Goal: Task Accomplishment & Management: Complete application form

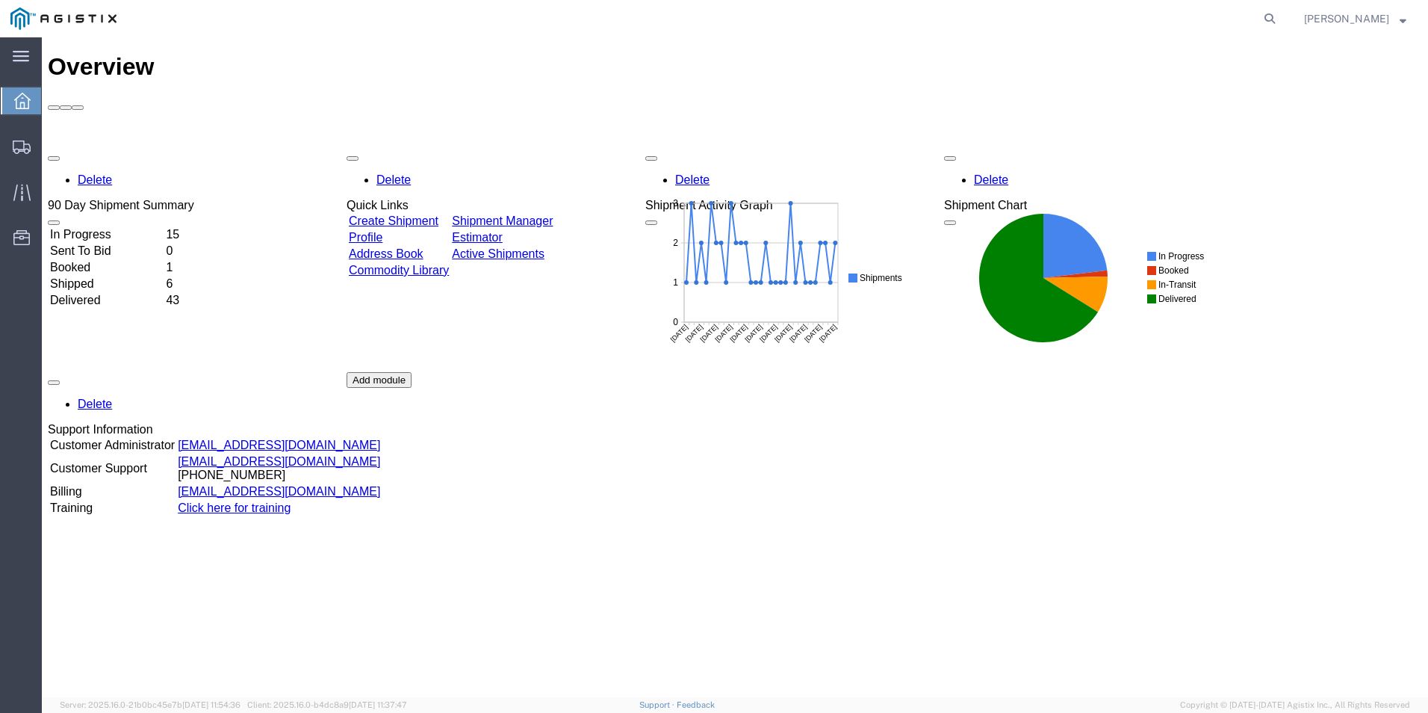
click at [21, 105] on icon at bounding box center [22, 101] width 16 height 16
click at [0, 0] on span "Create Shipment" at bounding box center [0, 0] width 0 height 0
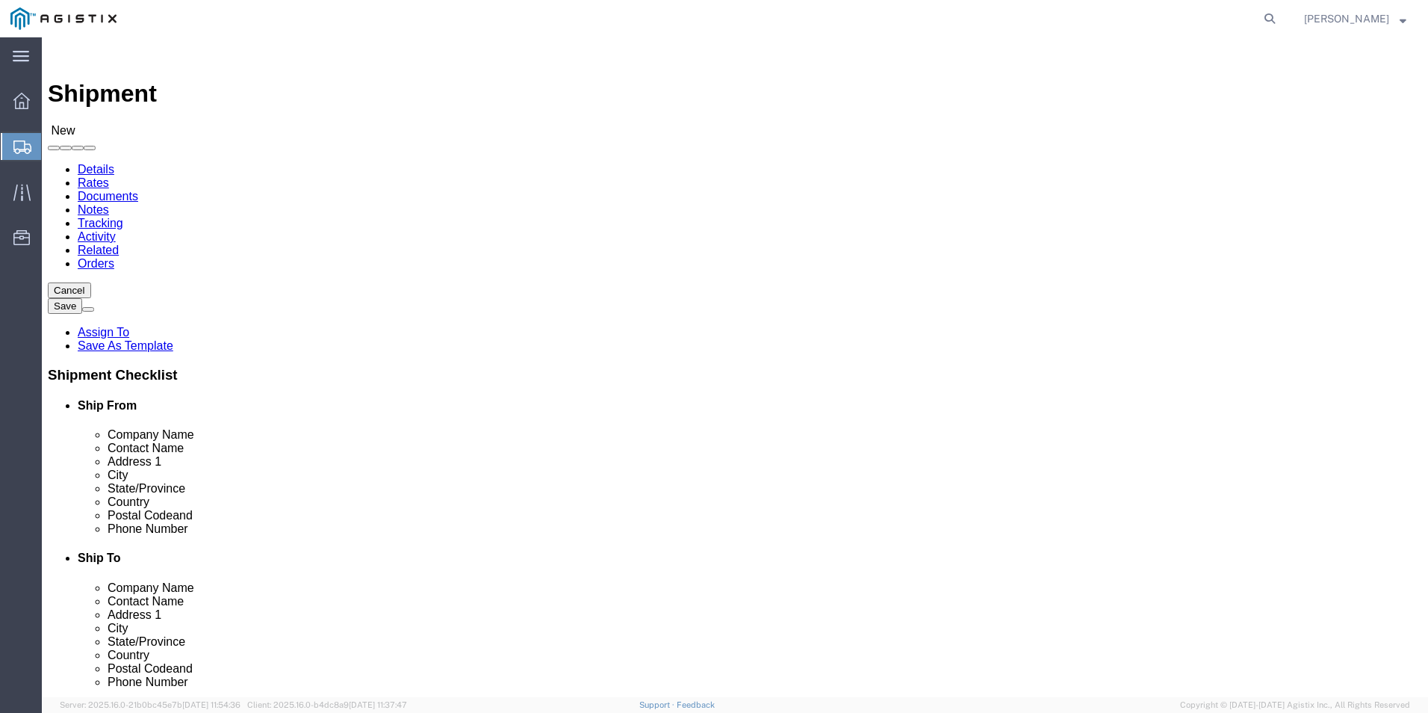
select select
click select "Select Kerotest Manufacturing Corp PG&E"
select select "9596"
click select "Select Kerotest Manufacturing Corp PG&E"
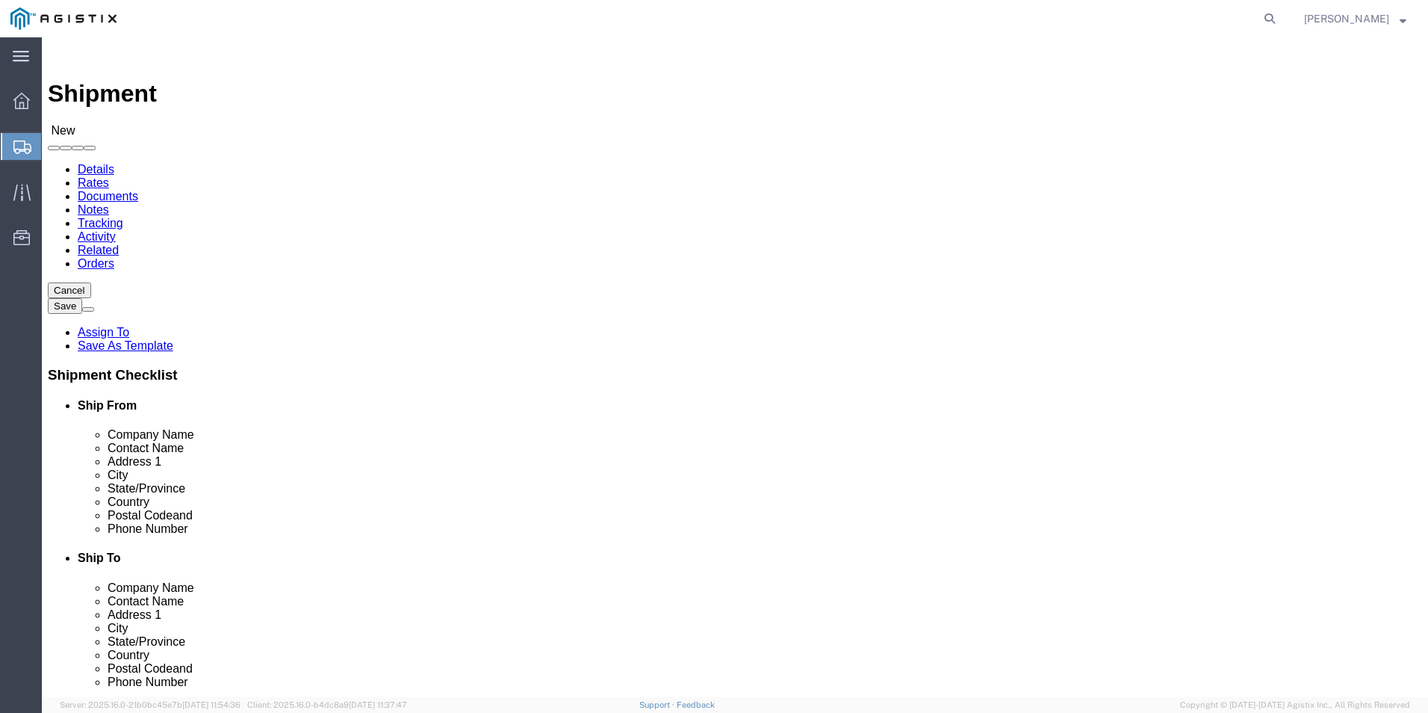
select select
click select "Select All Others [GEOGRAPHIC_DATA] [GEOGRAPHIC_DATA] [GEOGRAPHIC_DATA] [GEOGRA…"
select select "19740"
click select "Select All Others [GEOGRAPHIC_DATA] [GEOGRAPHIC_DATA] [GEOGRAPHIC_DATA] [GEOGRA…"
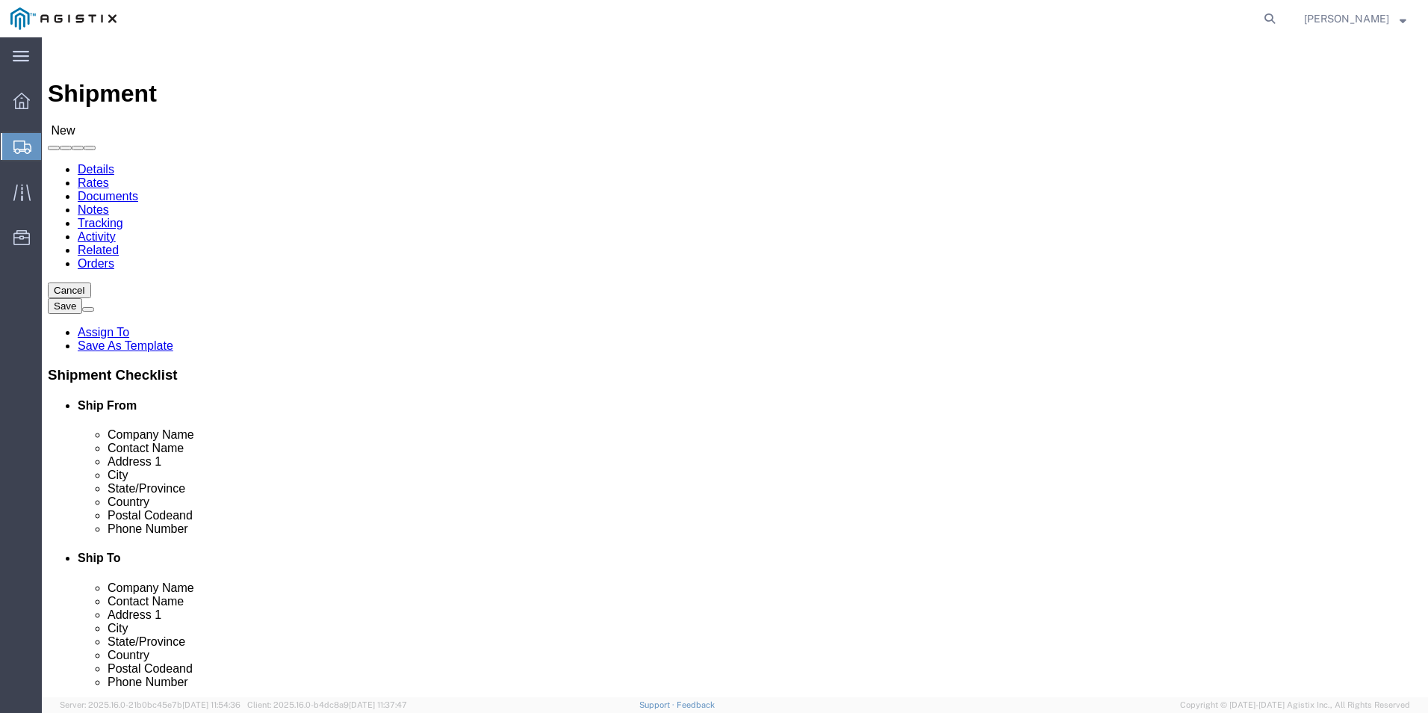
drag, startPoint x: 267, startPoint y: 375, endPoint x: 267, endPoint y: 394, distance: 18.7
click input "text"
select select "MYPROFILE"
select select "LA"
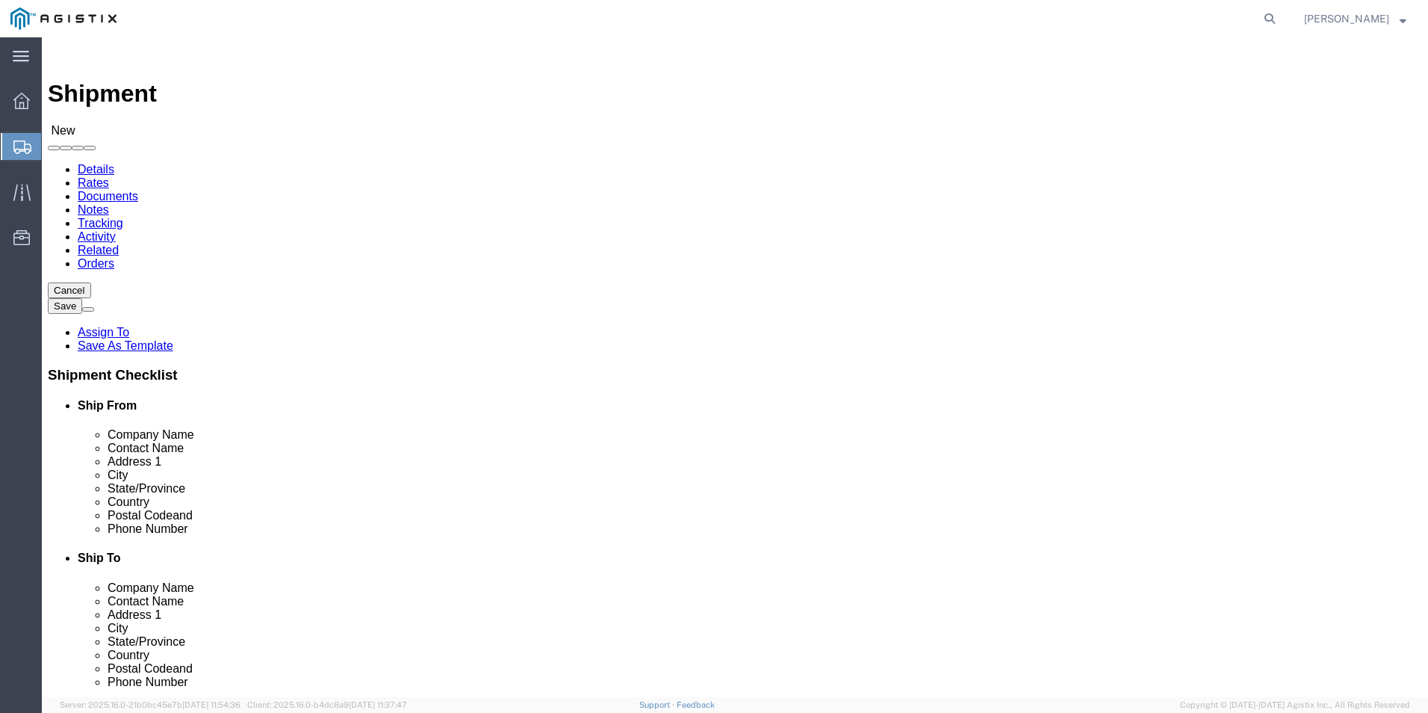
click input "text"
type input "P"
click p "- PACIFIC GAS & ELECTRIC - ([PERSON_NAME]) [STREET_ADDRESS]"
select select "CA"
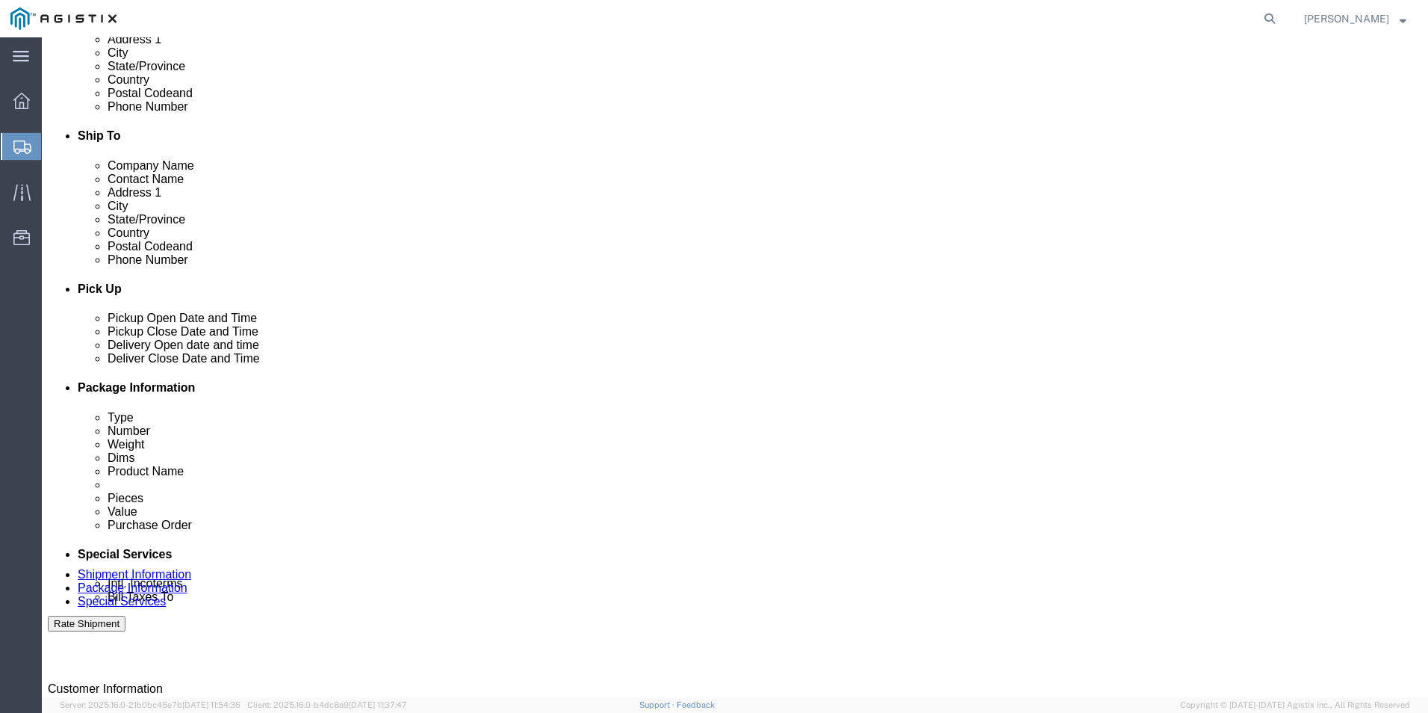
scroll to position [448, 0]
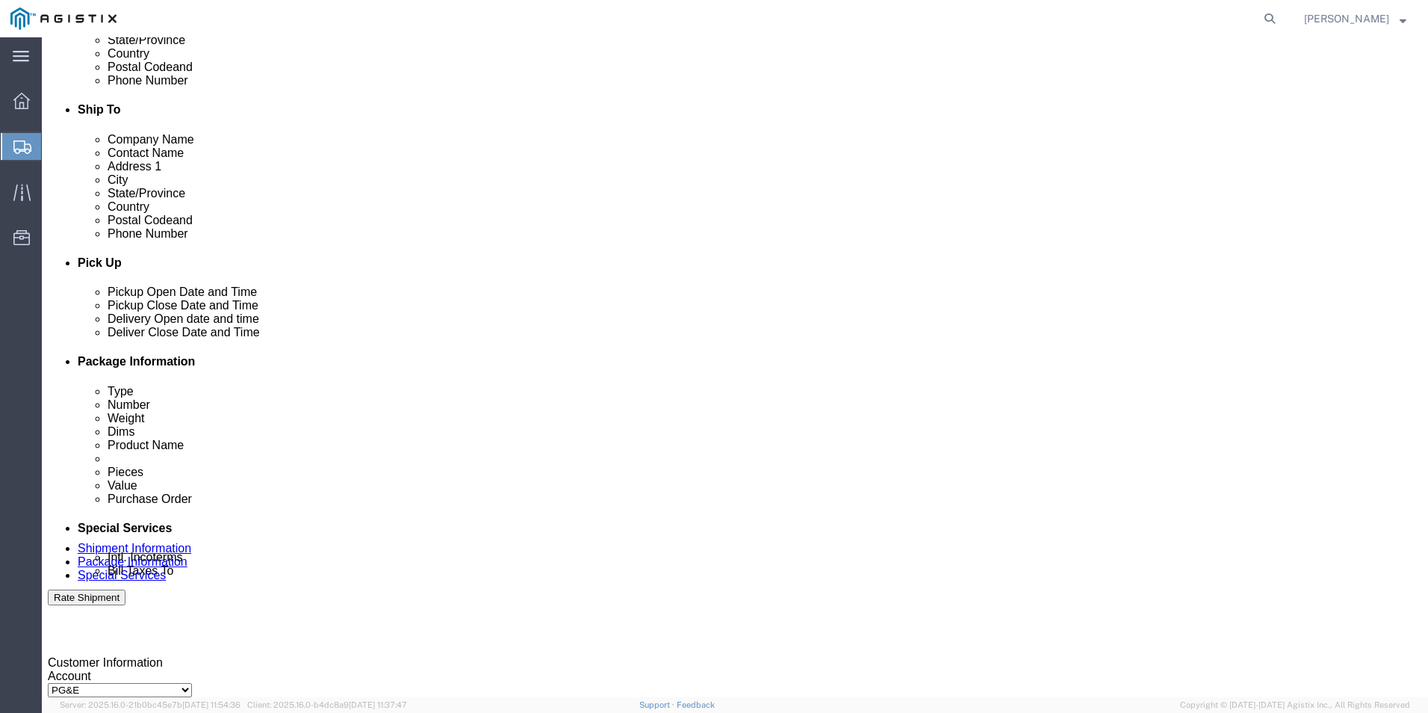
type input "PACIFIC GAS & ELECTRIC"
click div "[DATE] 2:00 PM"
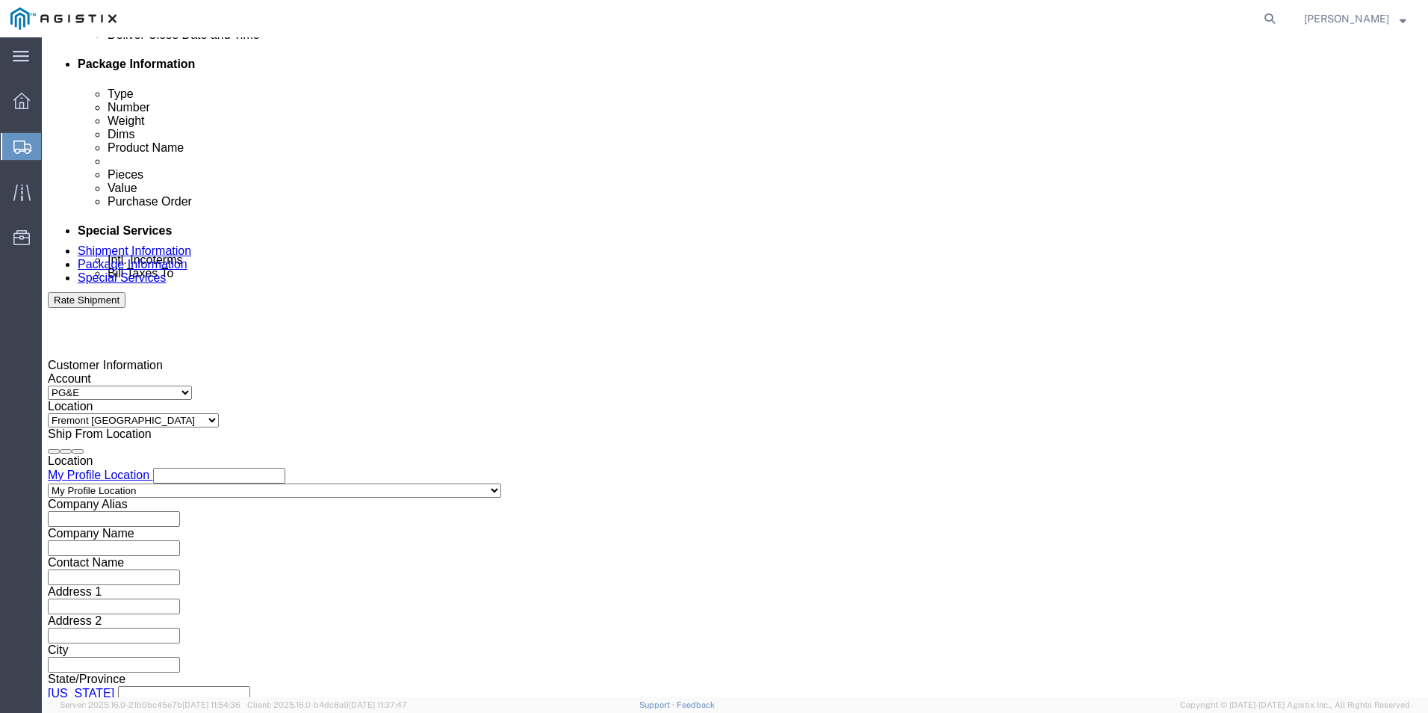
click input "2:00 PM"
type input "8:00 AM"
click button "Apply"
click input "text"
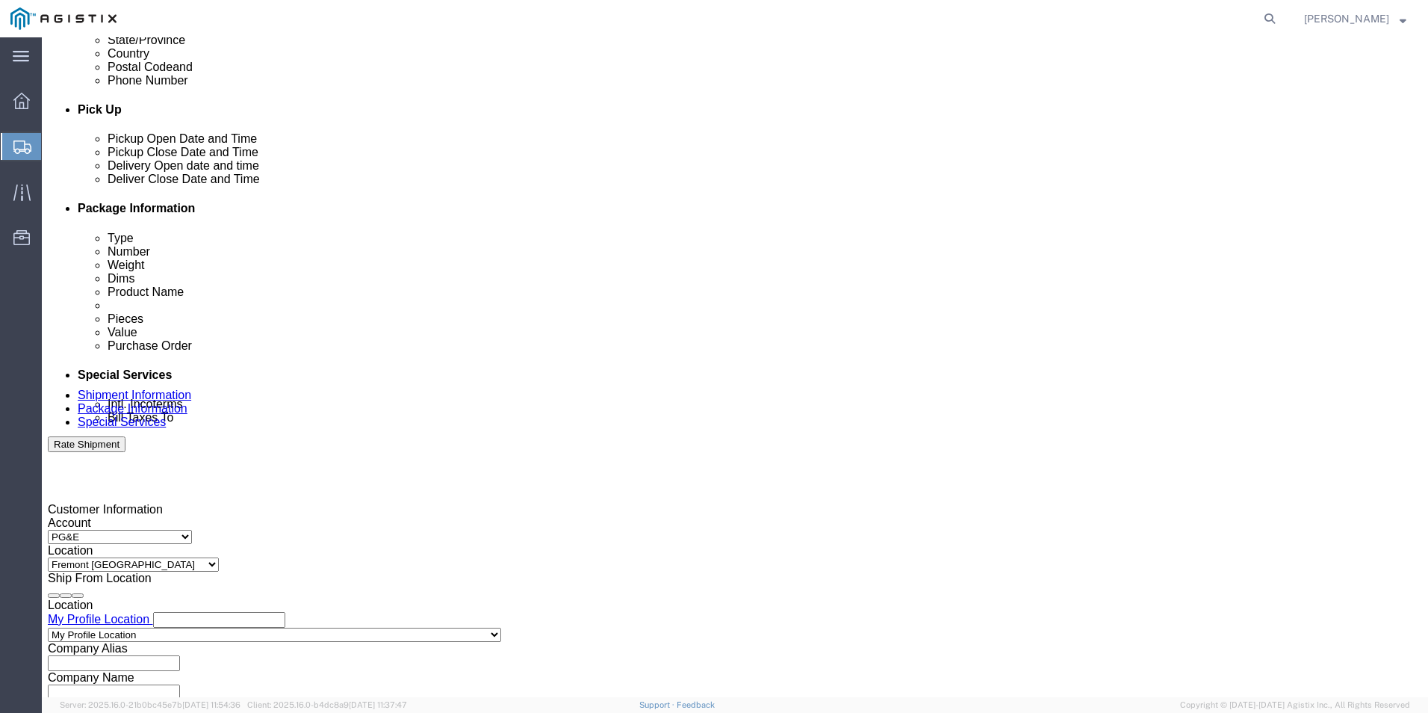
scroll to position [596, 0]
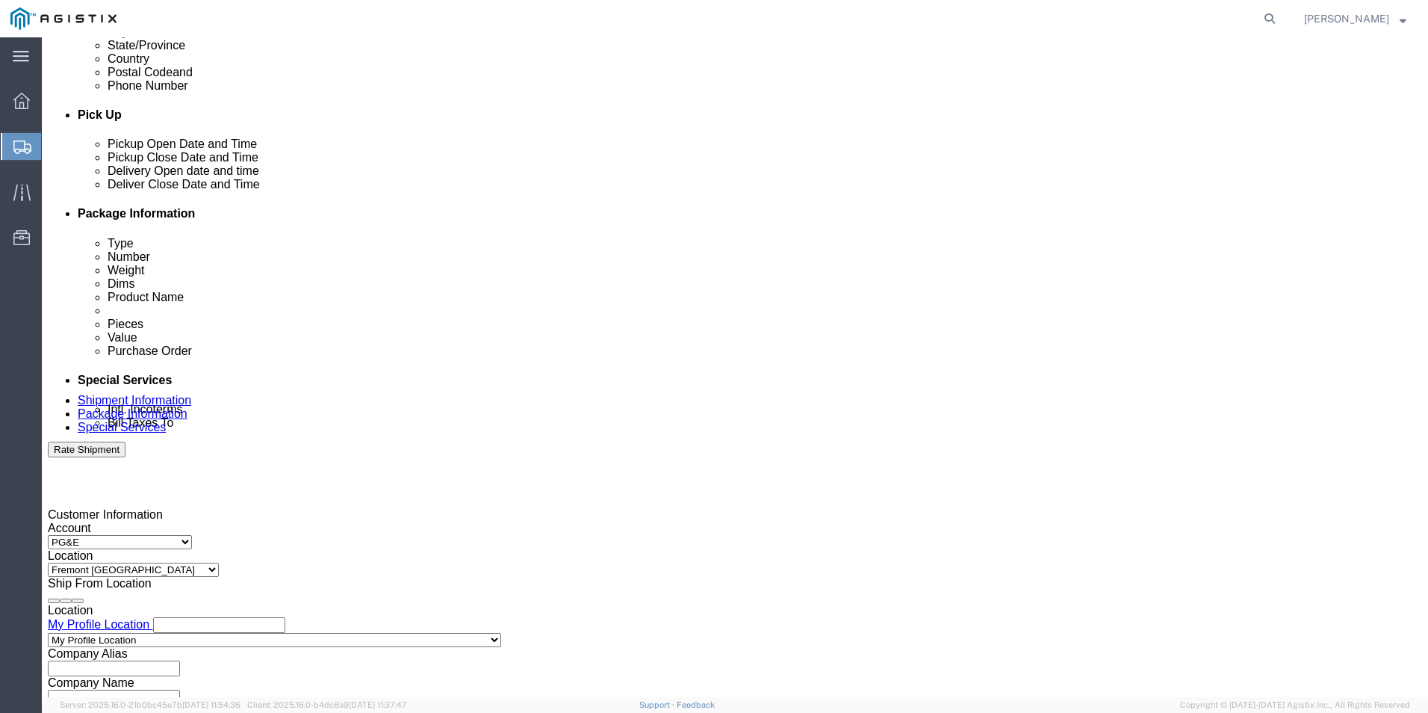
type input "3501414797"
click div "[DATE] 3:00 PM"
type input "4:00 PM"
click div "Delivery Start Date Delivery Start Time Deliver Open Date and Time"
click div
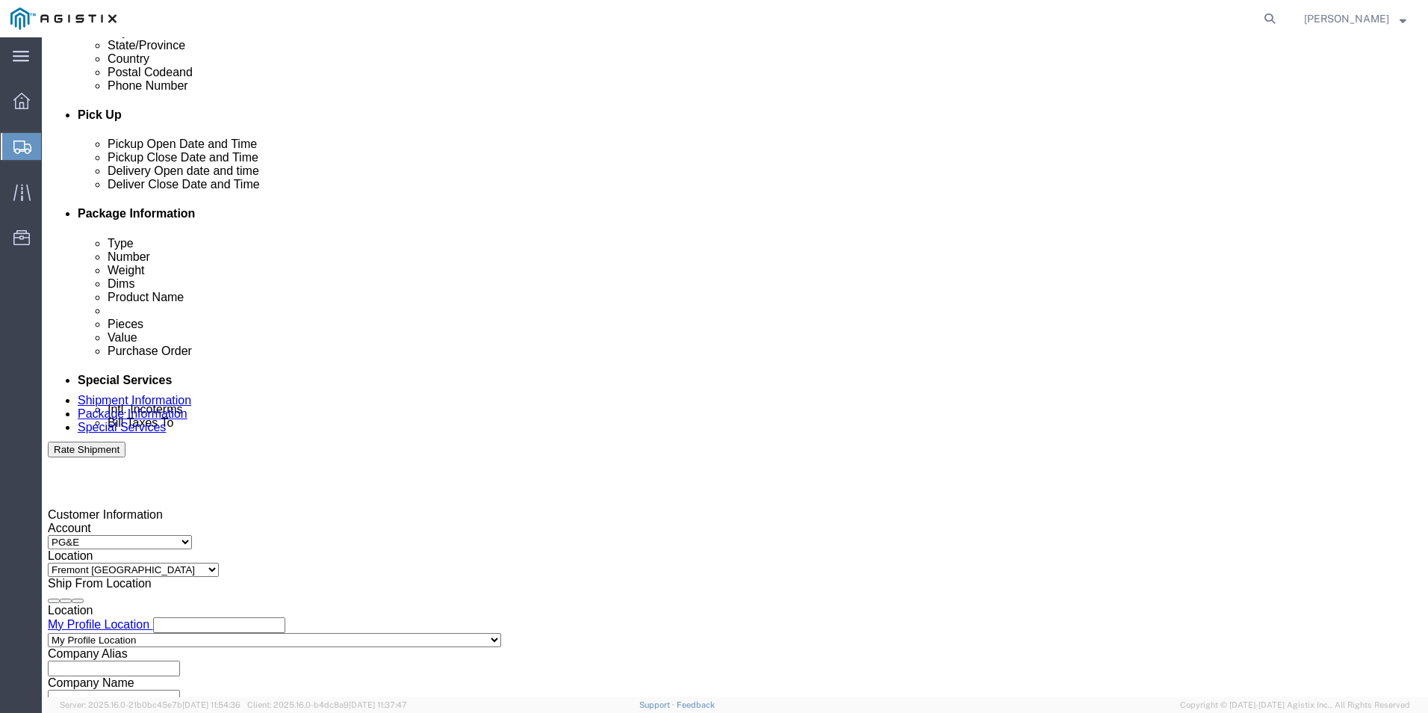
click input "5:00 PM"
type input "8:00 AM"
click button "Apply"
click div
click input "4:00 AM"
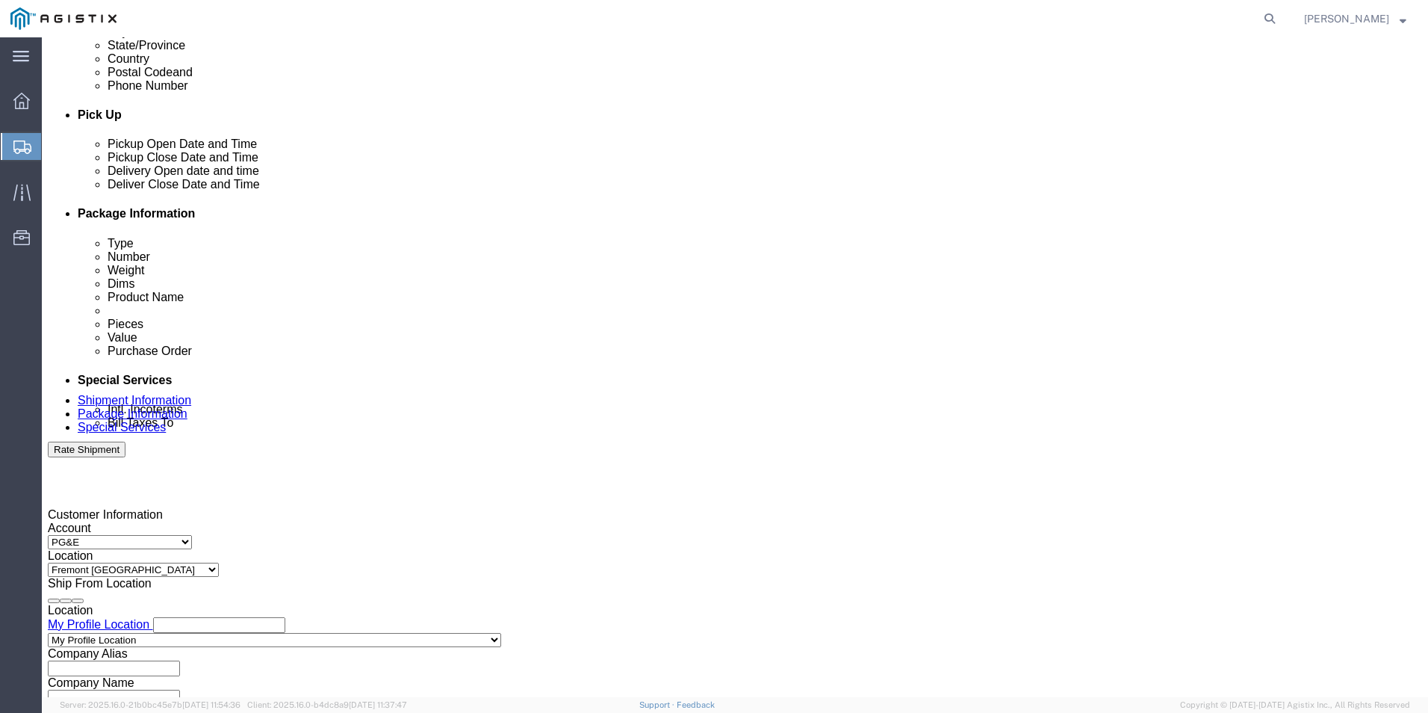
type input "4:00 PM"
click button "Apply"
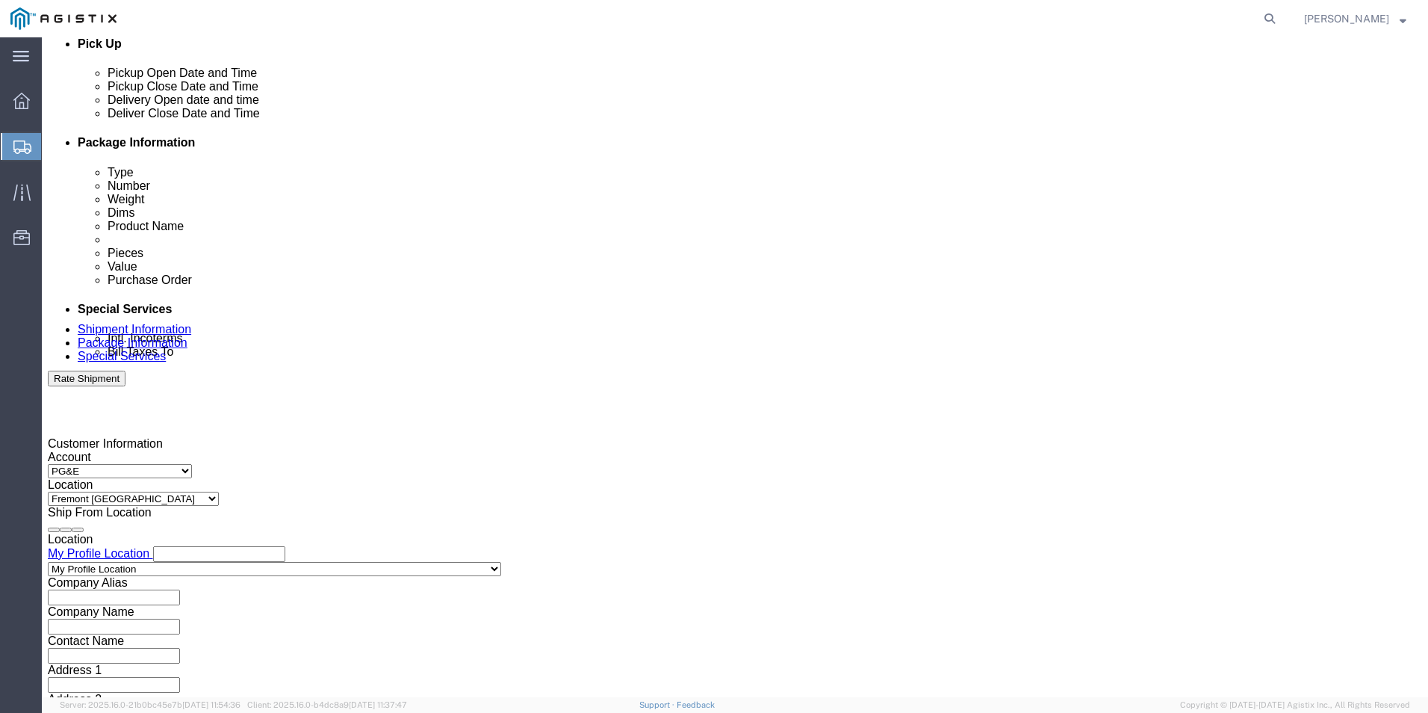
scroll to position [746, 0]
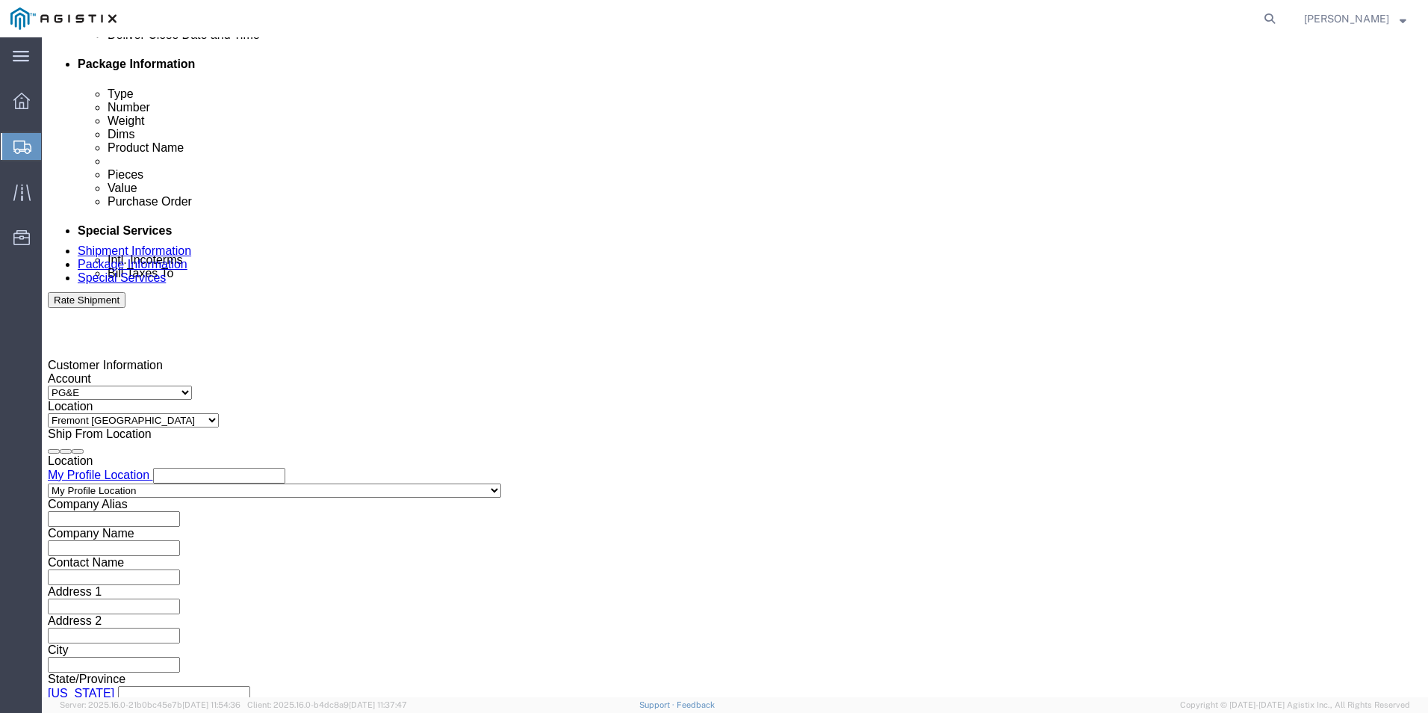
click select "Select Air Less than Truckload Multi-Leg Ocean Freight Rail Small Parcel Truckl…"
select select "LTL"
click select "Select Air Less than Truckload Multi-Leg Ocean Freight Rail Small Parcel Truckl…"
click button "Continue"
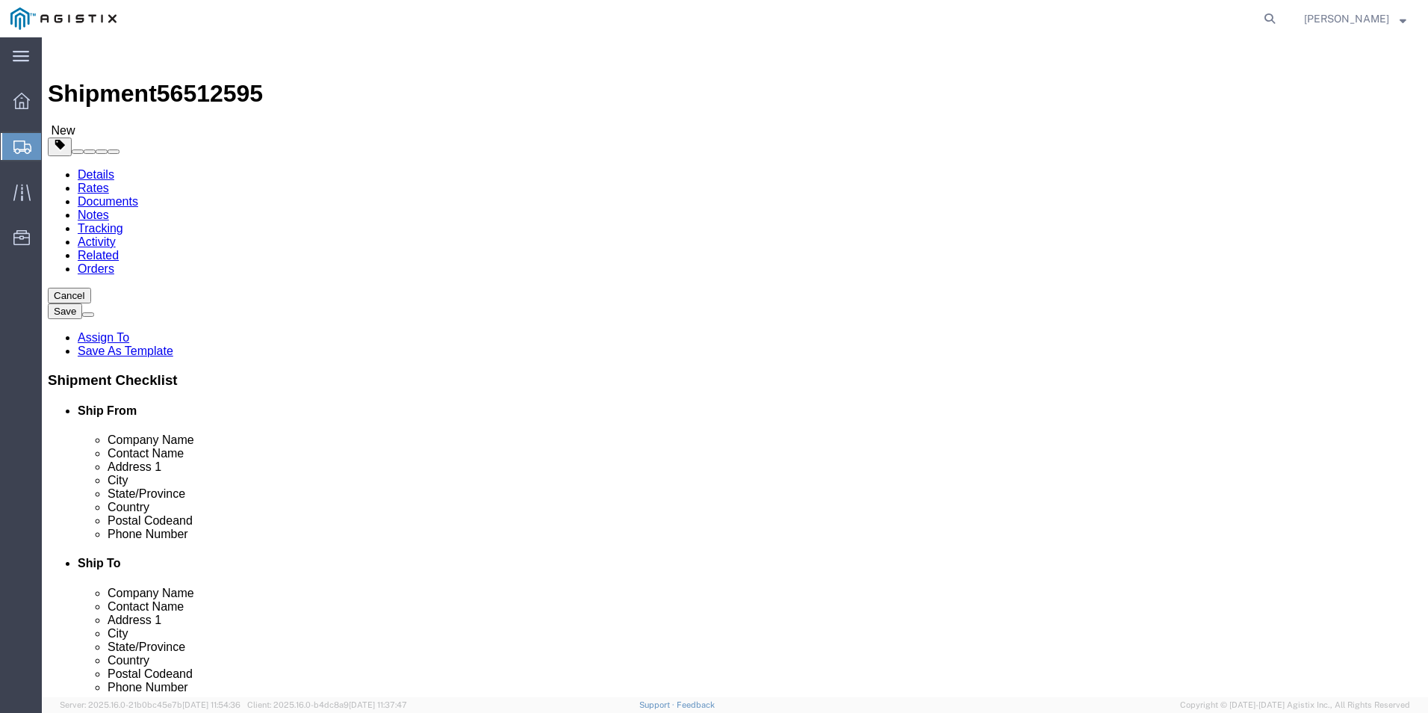
click select "Select Bulk Bundle(s) Cardboard Box(es) Carton(s) Crate(s) Drum(s) (Fiberboard)…"
select select "PSNS"
click select "Select Bulk Bundle(s) Cardboard Box(es) Carton(s) Crate(s) Drum(s) (Fiberboard)…"
click input "text"
type input "48"
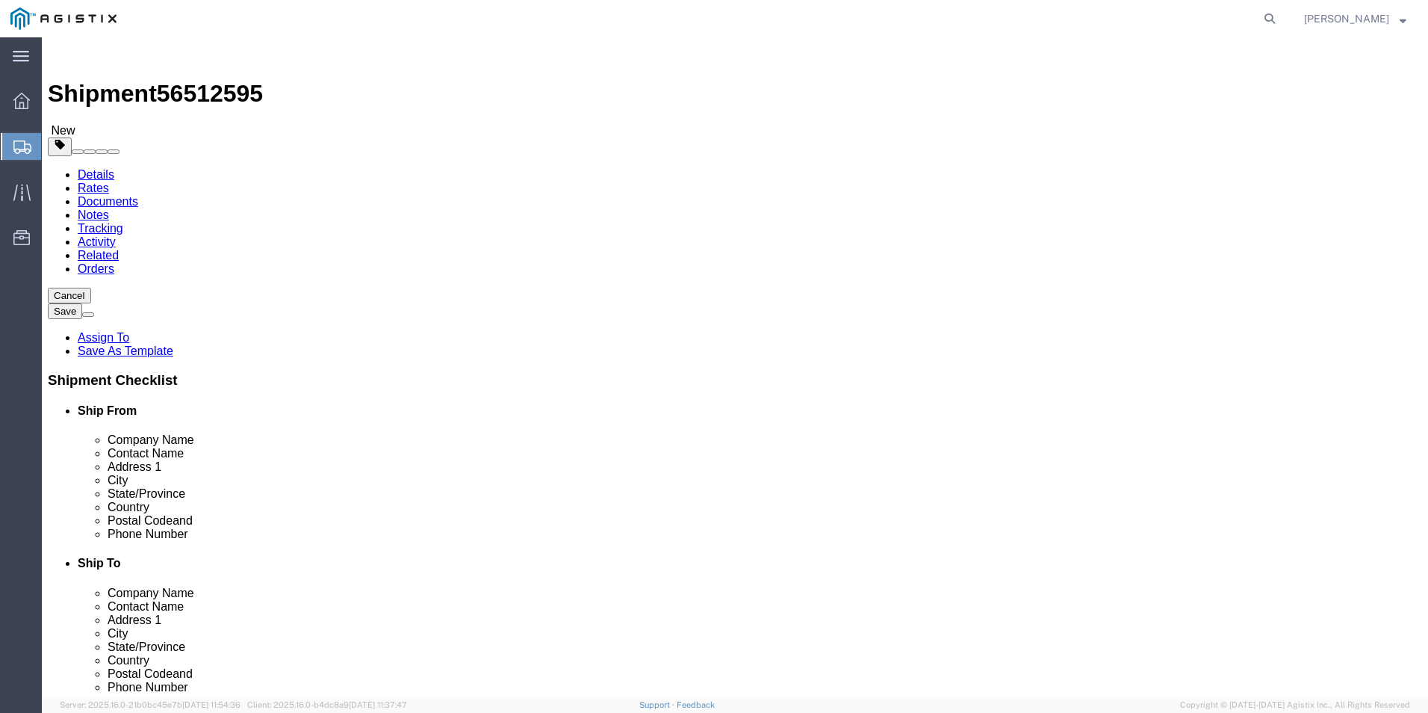
type input "40"
type input "26"
type input "84"
click div "1 x Pallet(s) Standard (Not Stackable) Package Type Select Bulk Bundle(s) Cardb…"
click link "Add Content"
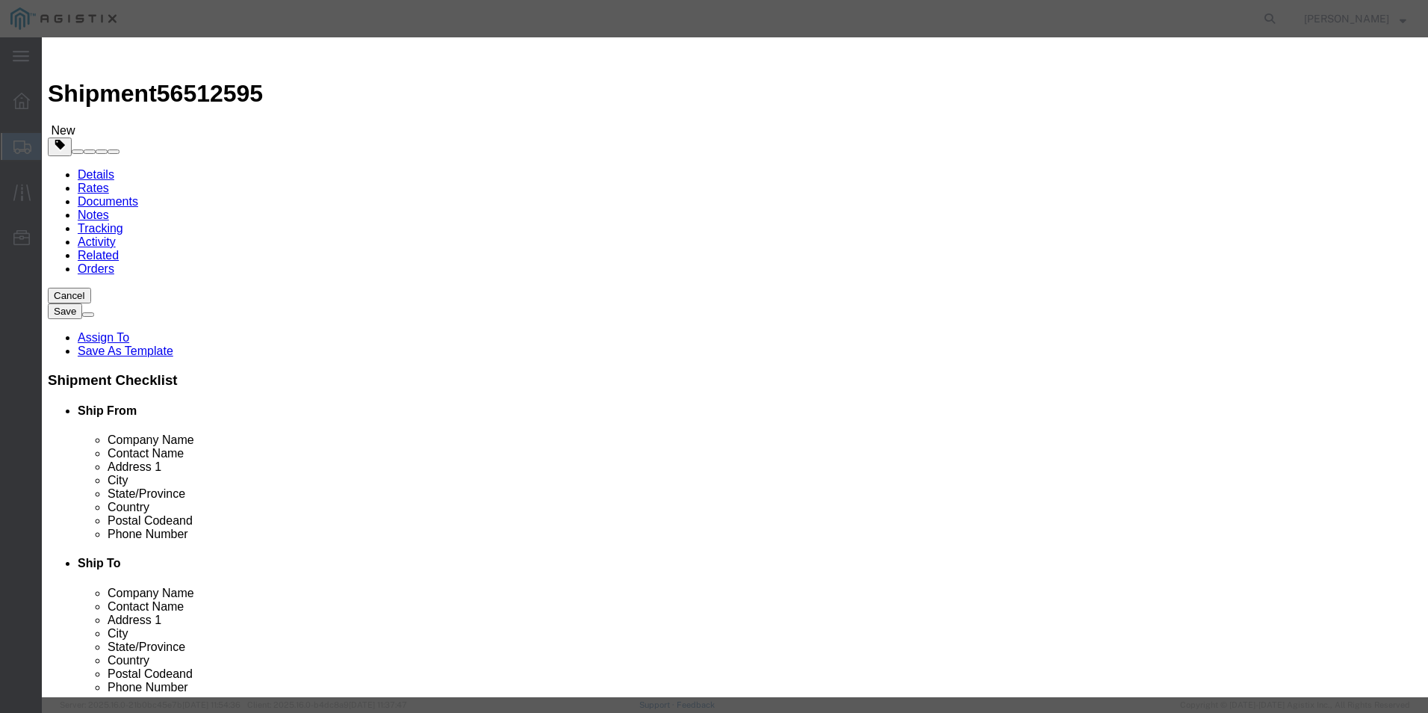
click input "text"
type input "PLASTIC CAPS 2246-20"
click input "0"
type input "6"
select select "USD"
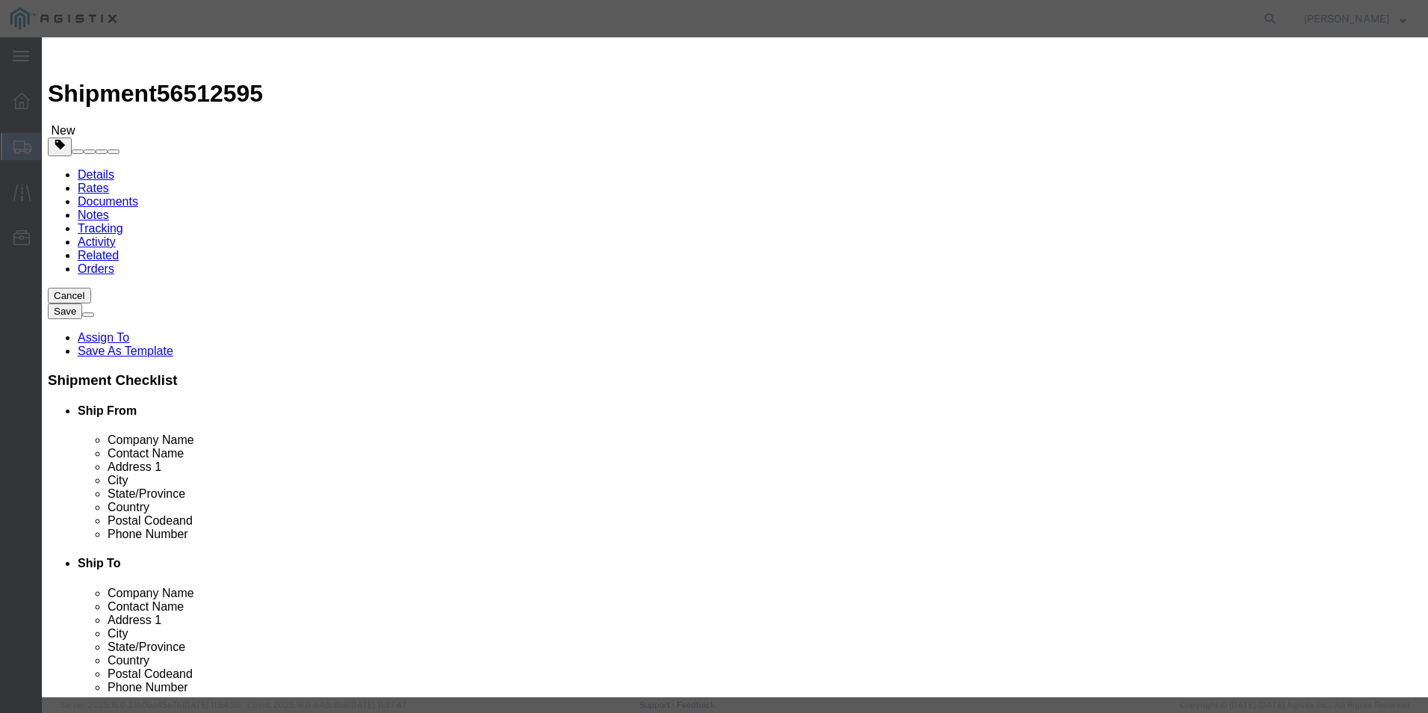
click input "text"
type input "2700"
drag, startPoint x: 468, startPoint y: 199, endPoint x: 482, endPoint y: 199, distance: 14.2
click select "Select 50 55 60 65 70 85 92.5 100 125 175 250 300 400"
select select "125"
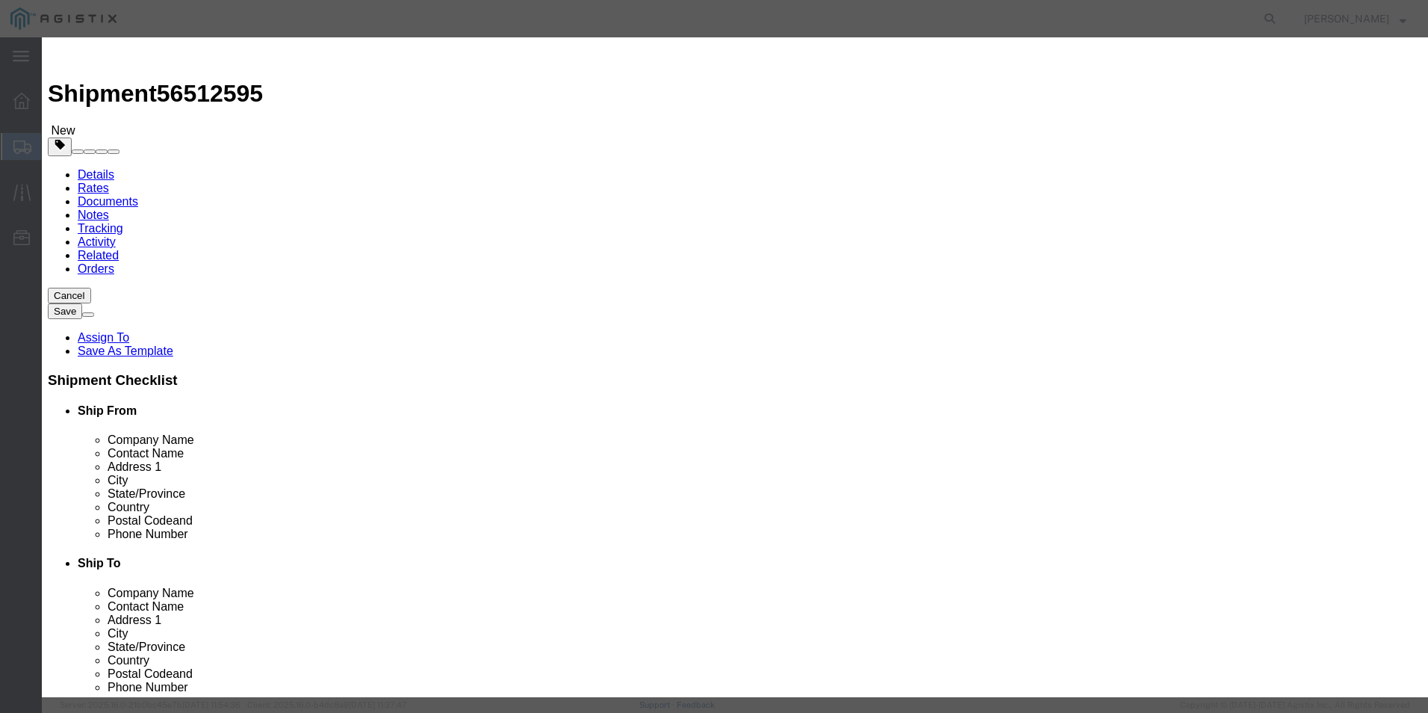
click select "Select 50 55 60 65 70 85 92.5 100 125 175 250 300 400"
click button "Save & Close"
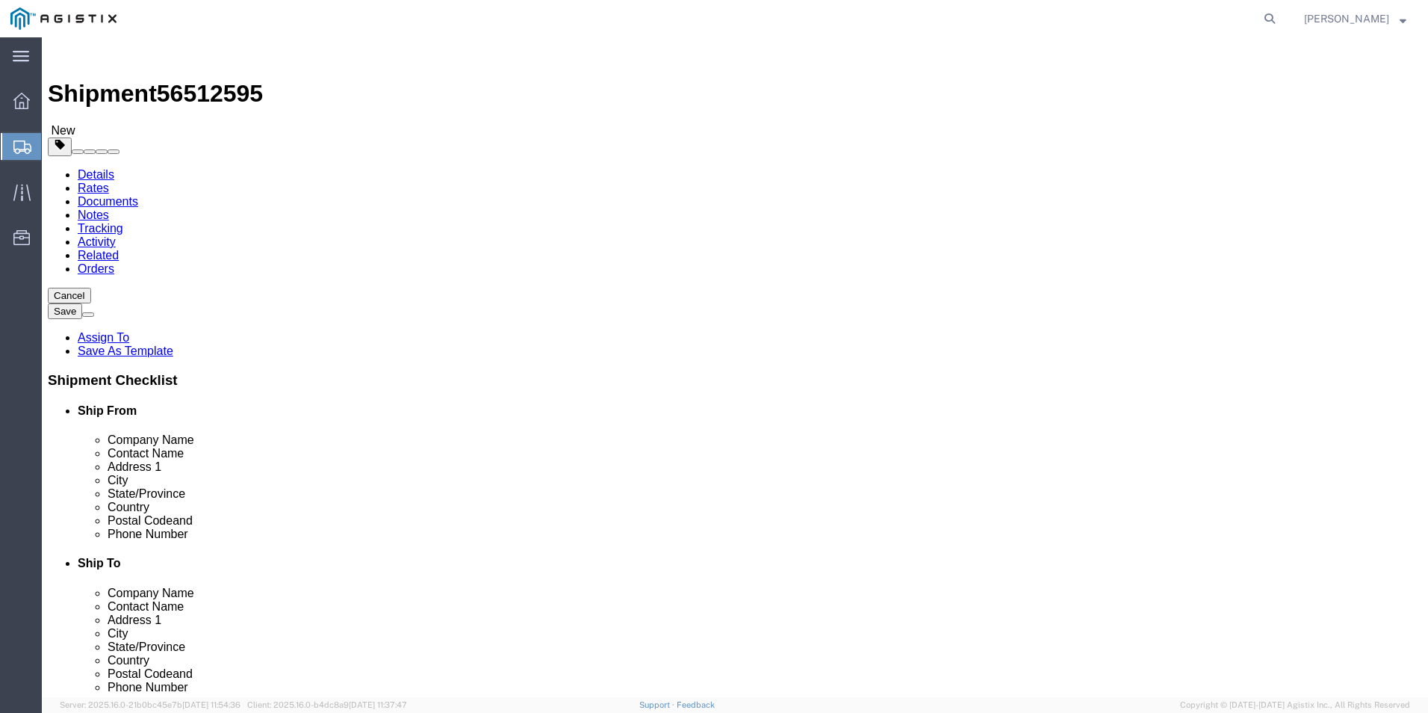
click button "Rate Shipment"
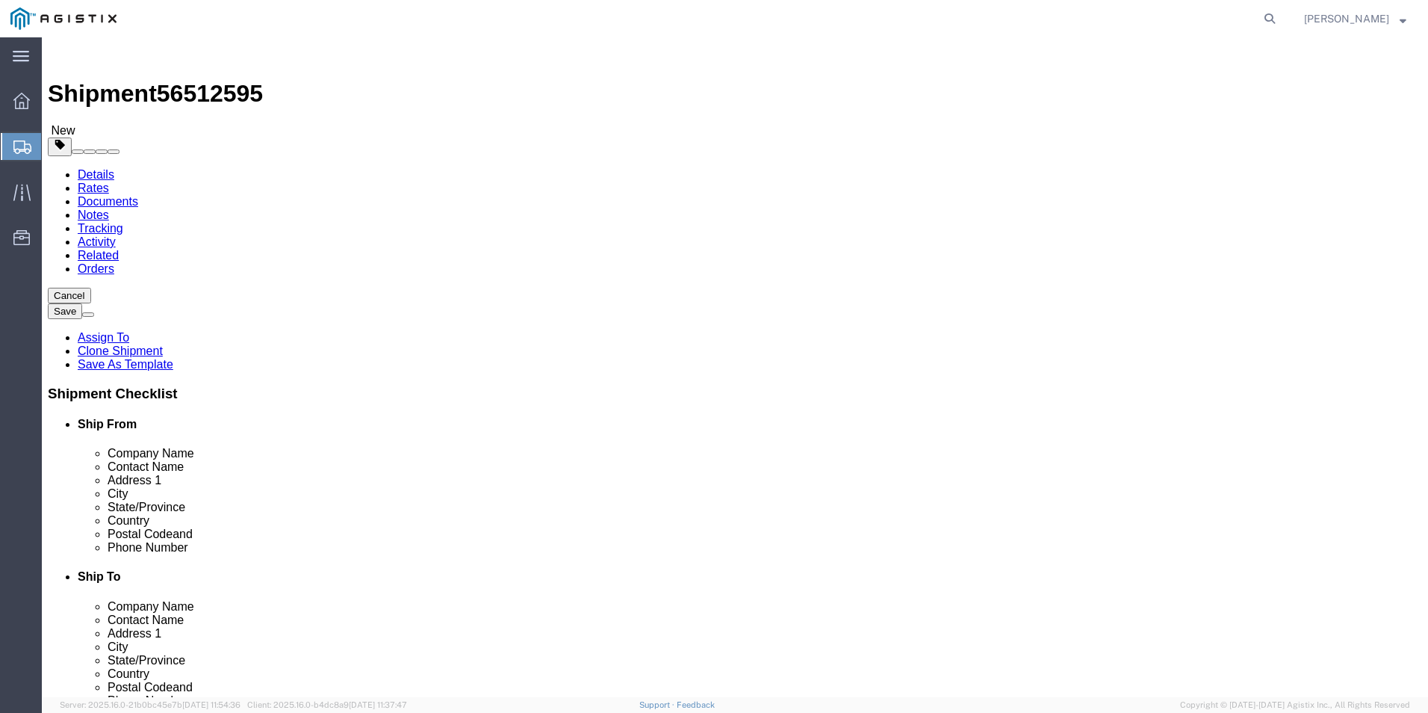
drag, startPoint x: 1290, startPoint y: 671, endPoint x: 1268, endPoint y: 669, distance: 22.5
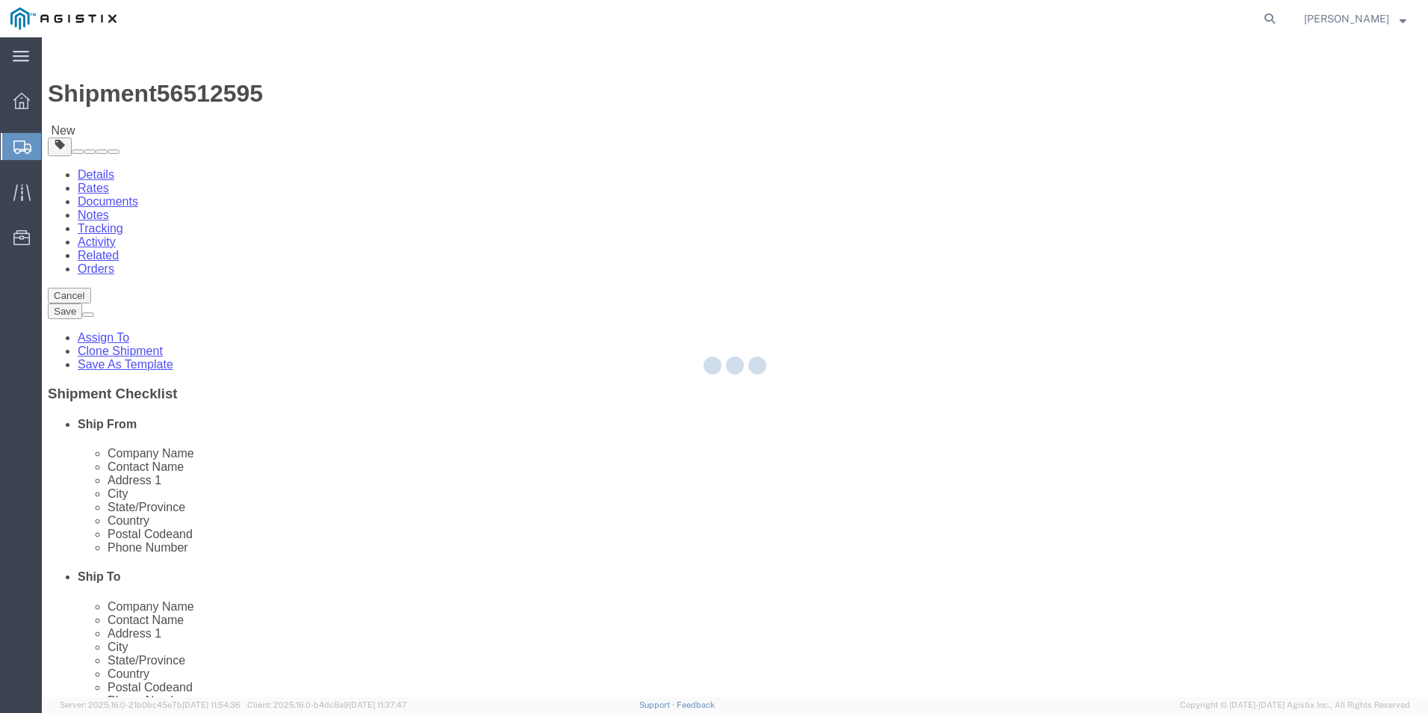
select select "51371"
